Goal: Check status: Check status

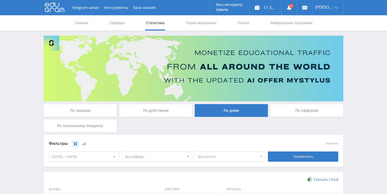
scroll to position [139, 0]
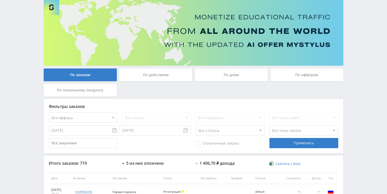
scroll to position [102, 0]
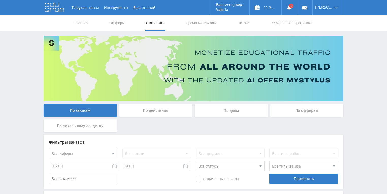
click at [168, 109] on div "По действиям" at bounding box center [155, 110] width 73 height 13
click at [0, 0] on input "По действиям" at bounding box center [0, 0] width 0 height 0
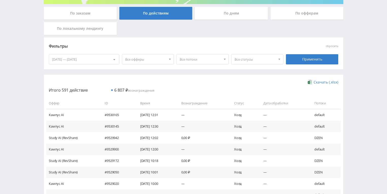
click at [238, 14] on div "По дням" at bounding box center [231, 13] width 73 height 13
click at [0, 0] on input "По дням" at bounding box center [0, 0] width 0 height 0
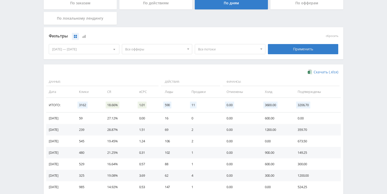
scroll to position [139, 0]
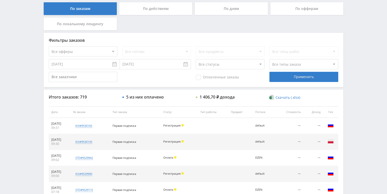
scroll to position [102, 0]
